Goal: Contribute content

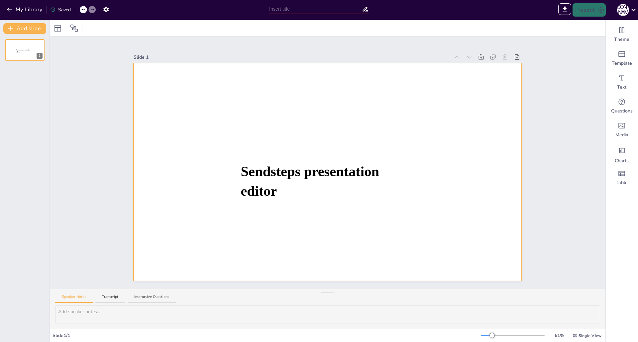
type input "New Sendsteps"
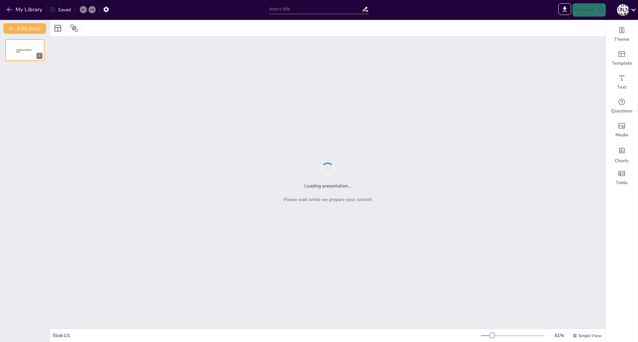
type input "Ежедневные результаты производства: Концентрат, Железо и [PERSON_NAME]"
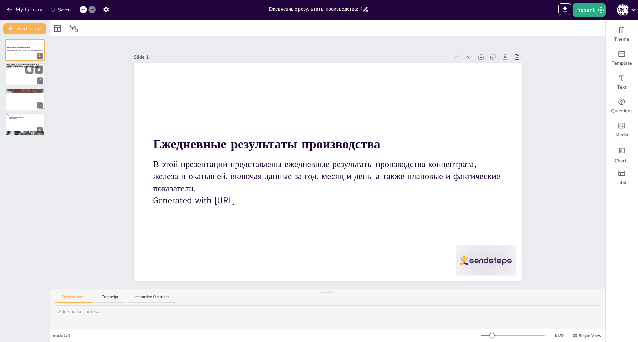
click at [21, 70] on div at bounding box center [25, 75] width 40 height 23
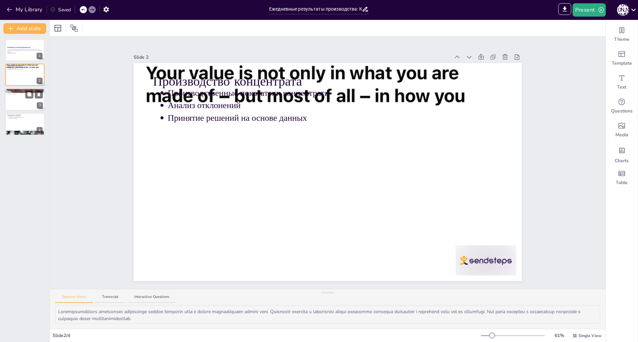
click at [20, 103] on div at bounding box center [25, 99] width 40 height 23
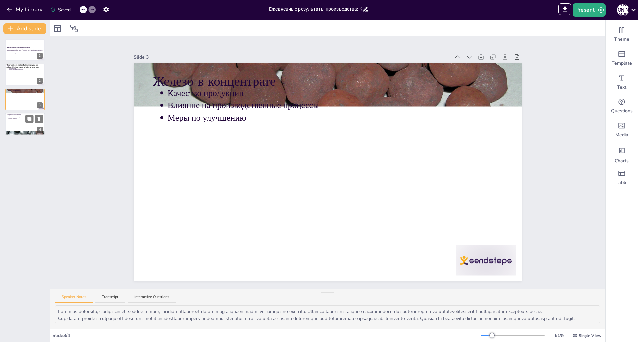
click at [16, 125] on div at bounding box center [25, 124] width 40 height 23
type textarea "Loremipsumdol sitametconse adipisci elitsedd eiusmo temporincid utl etdolo magn…"
